Goal: Task Accomplishment & Management: Complete application form

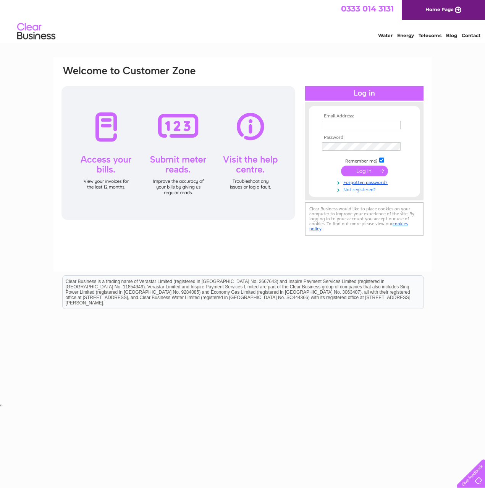
click at [368, 190] on link "Not registered?" at bounding box center [365, 188] width 87 height 7
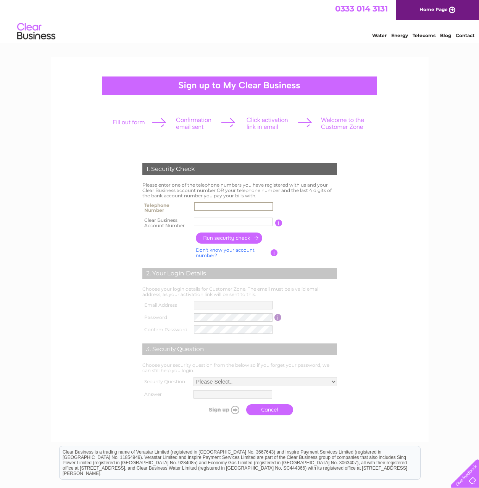
click at [230, 205] on input "text" at bounding box center [233, 206] width 79 height 9
click at [224, 207] on input "text" at bounding box center [233, 206] width 79 height 9
type input "01751432142"
